Goal: Task Accomplishment & Management: Manage account settings

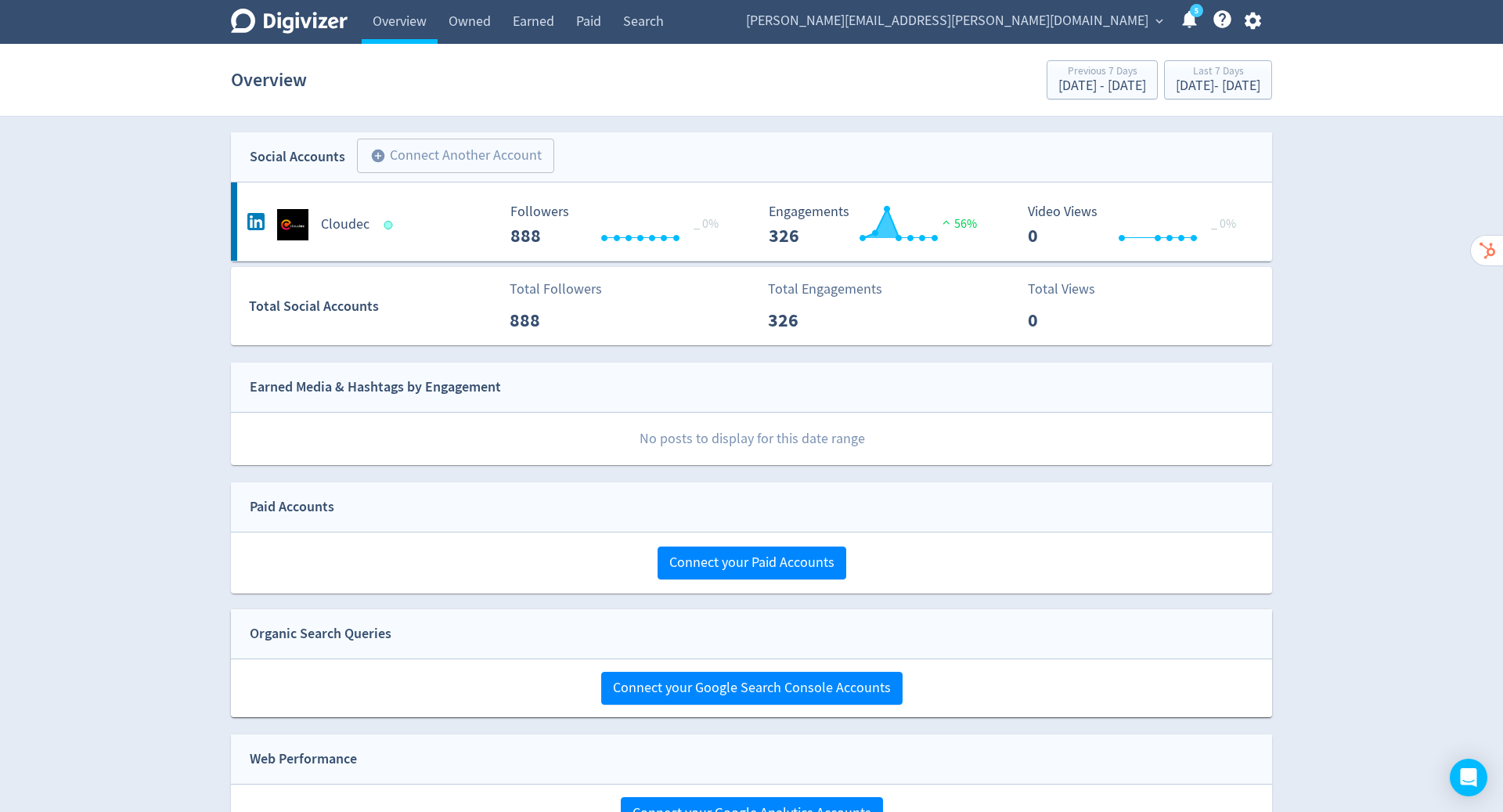
click at [1253, 18] on icon "button" at bounding box center [1252, 21] width 21 height 21
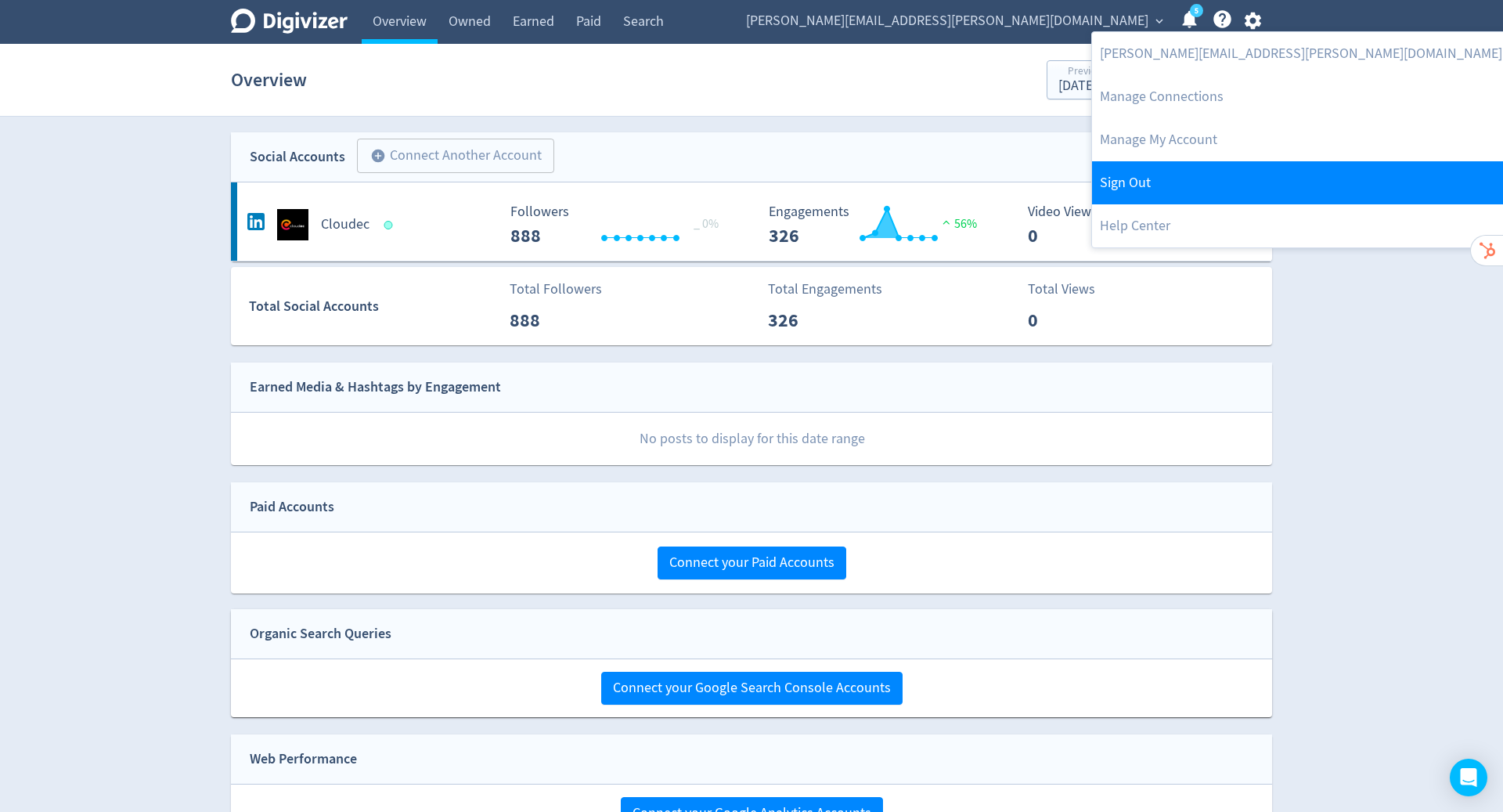
click at [1220, 182] on link "Sign Out" at bounding box center [1301, 182] width 418 height 43
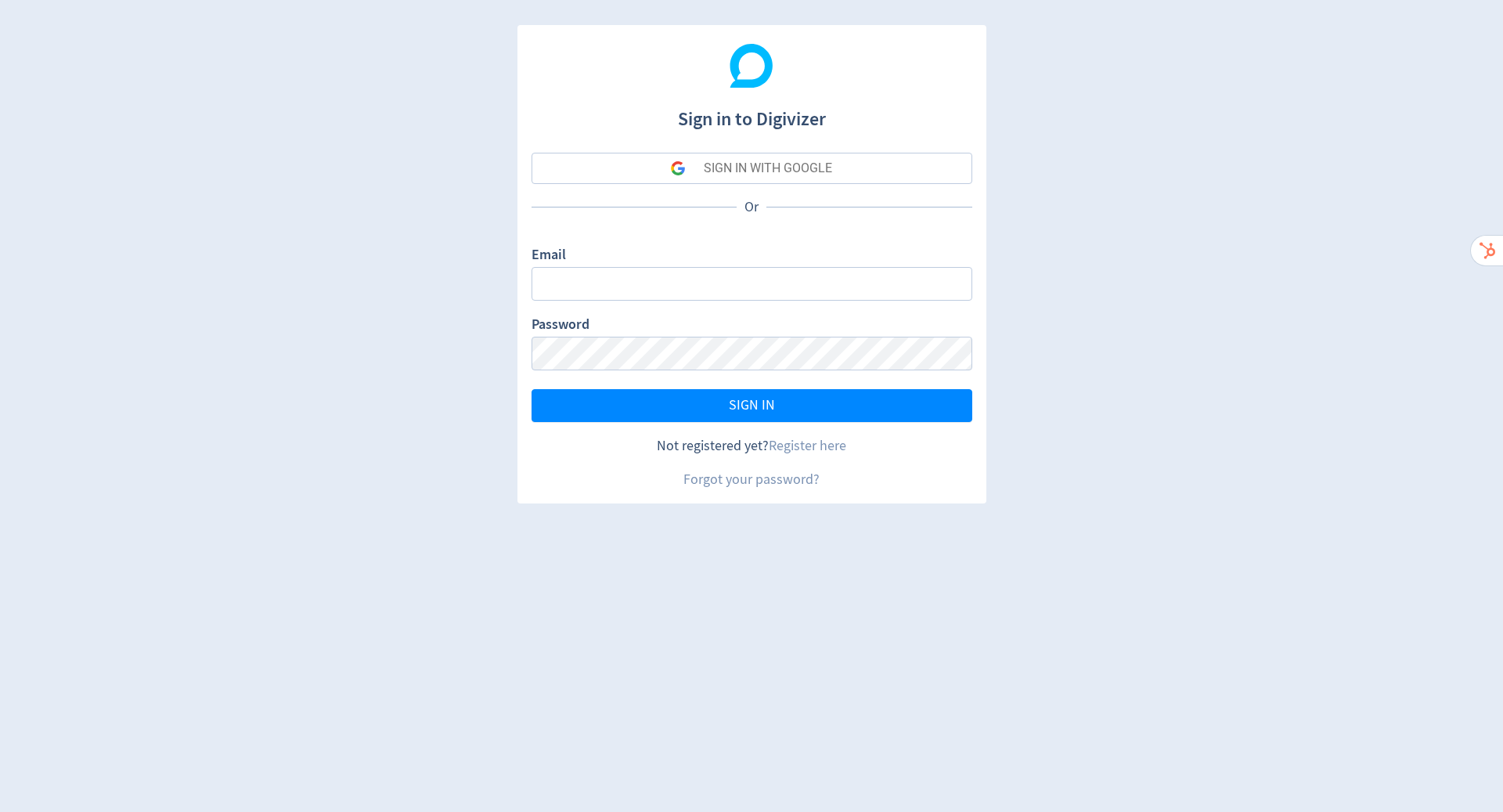
click at [734, 262] on div "Email" at bounding box center [752, 273] width 440 height 55
click at [761, 282] on input "Email" at bounding box center [752, 283] width 440 height 33
type input "[PERSON_NAME][EMAIL_ADDRESS][PERSON_NAME][DOMAIN_NAME]"
